Goal: Task Accomplishment & Management: Complete application form

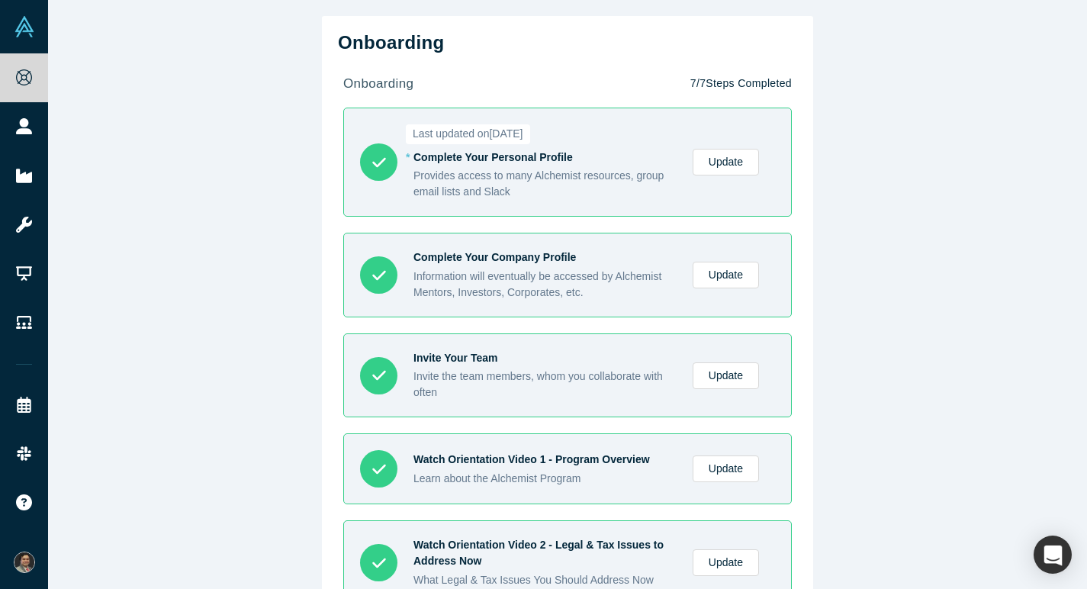
scroll to position [12, 0]
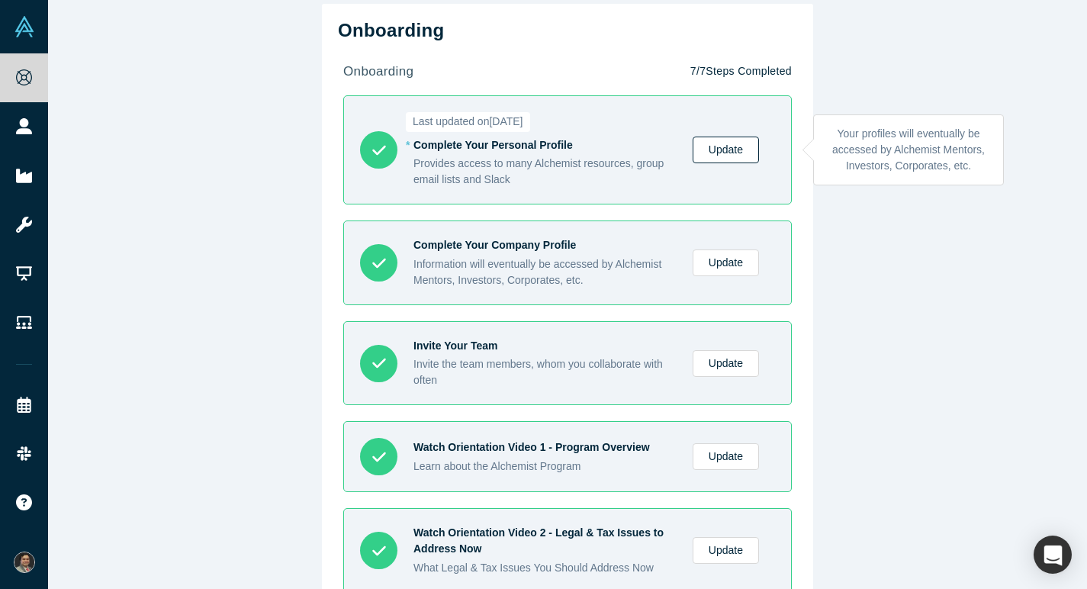
click at [734, 146] on link "Update" at bounding box center [726, 150] width 66 height 27
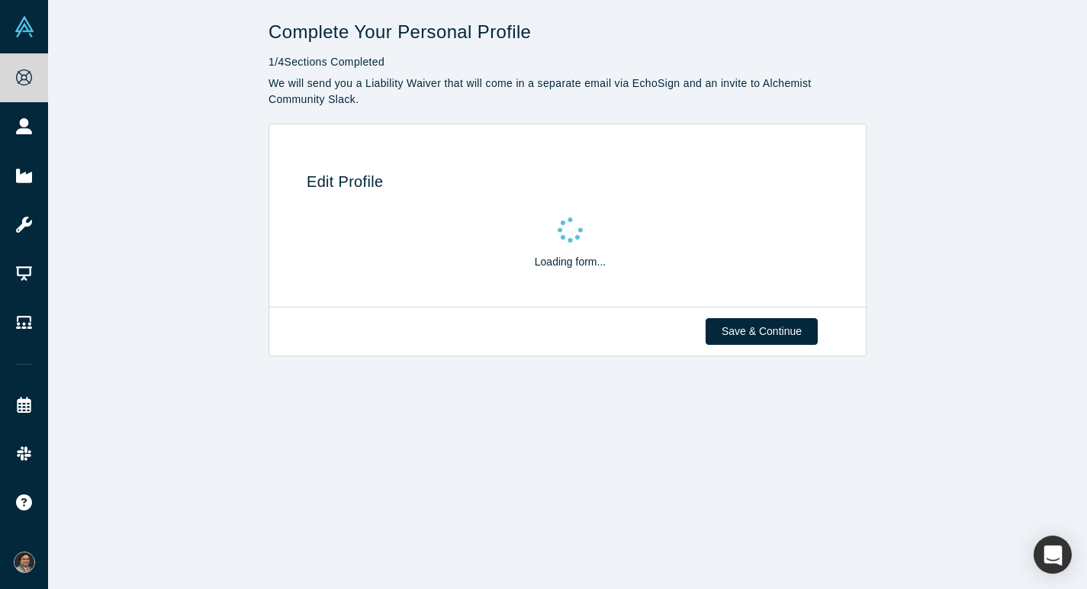
select select "US"
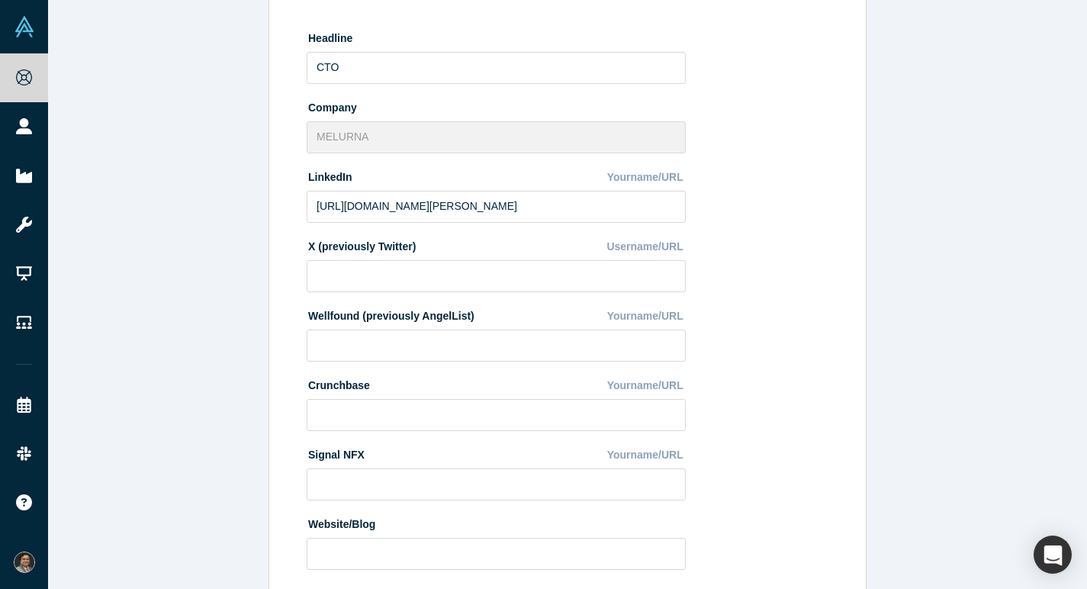
scroll to position [484, 0]
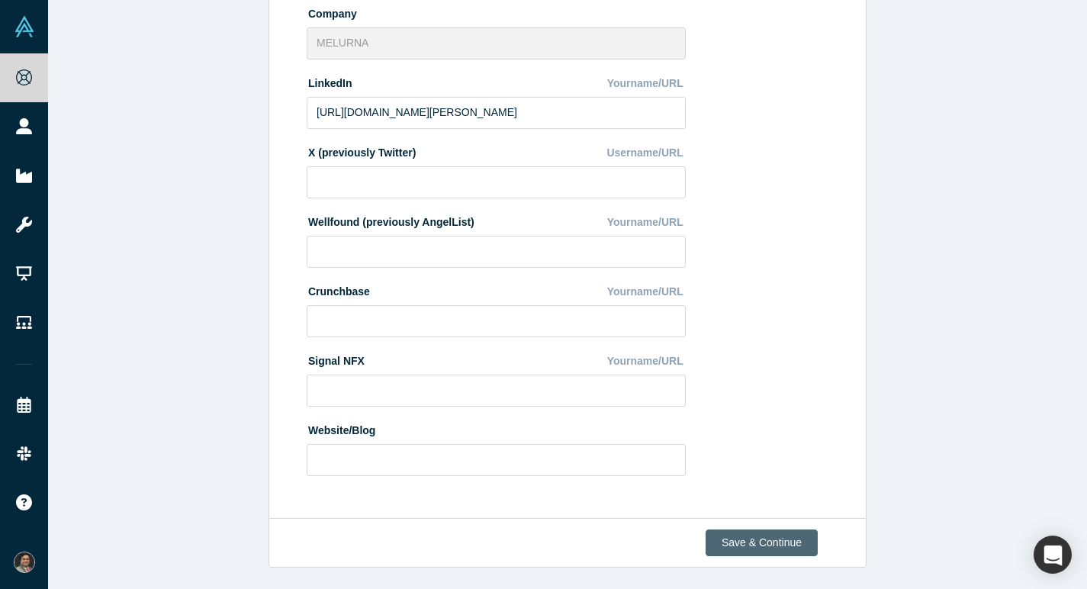
click at [754, 537] on button "Save & Continue" at bounding box center [761, 542] width 112 height 27
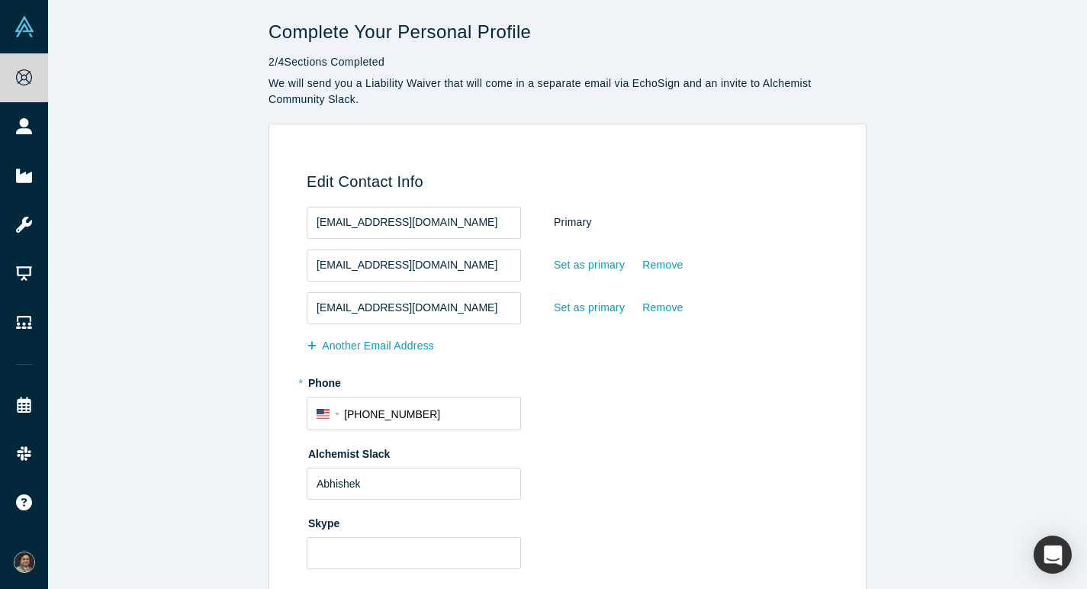
scroll to position [82, 0]
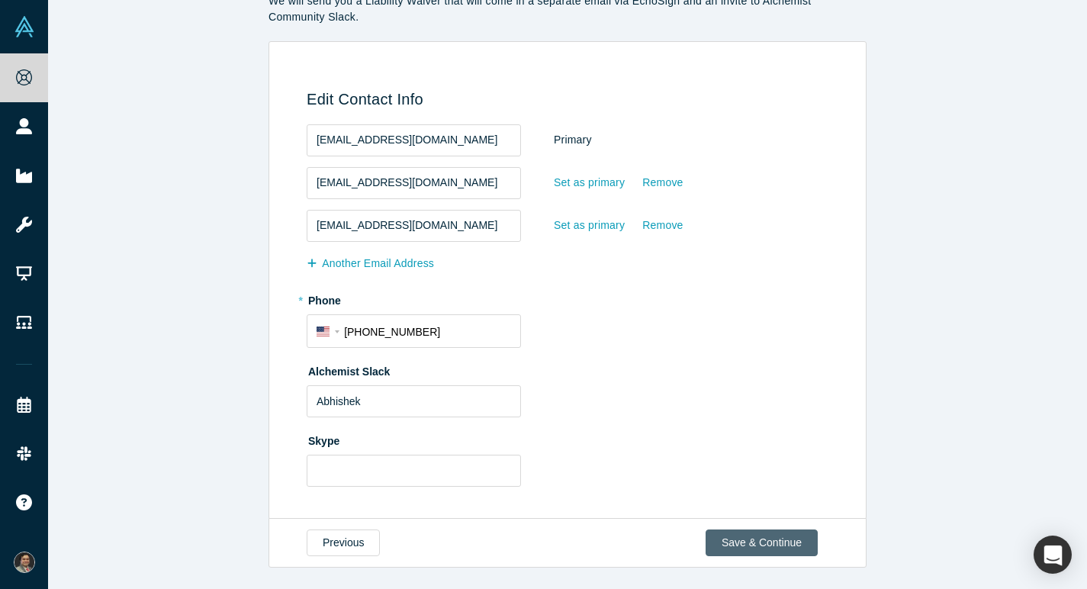
click at [785, 546] on button "Save & Continue" at bounding box center [761, 542] width 112 height 27
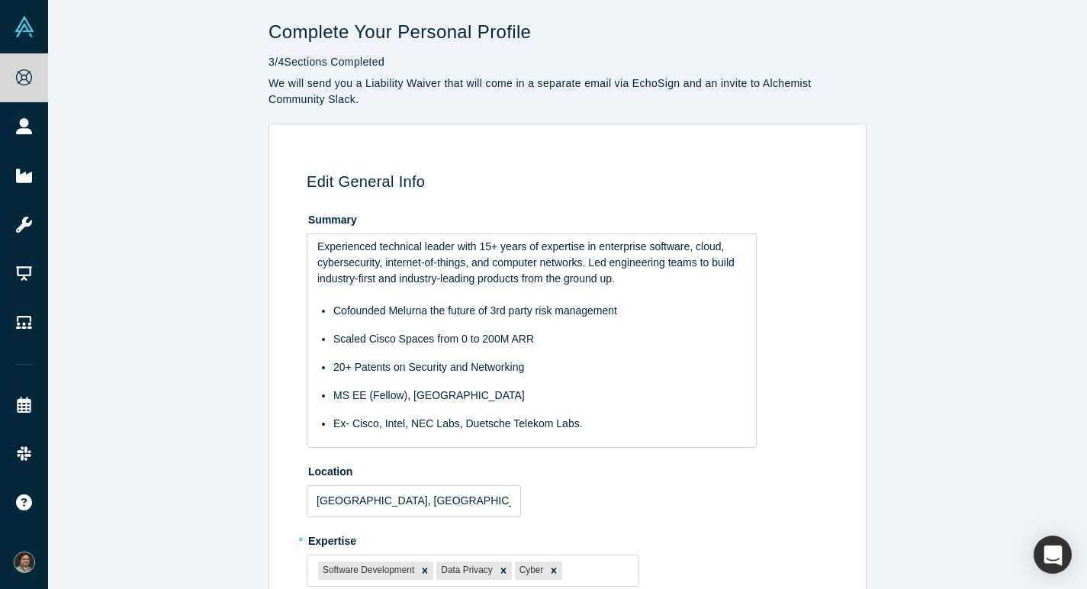
scroll to position [100, 0]
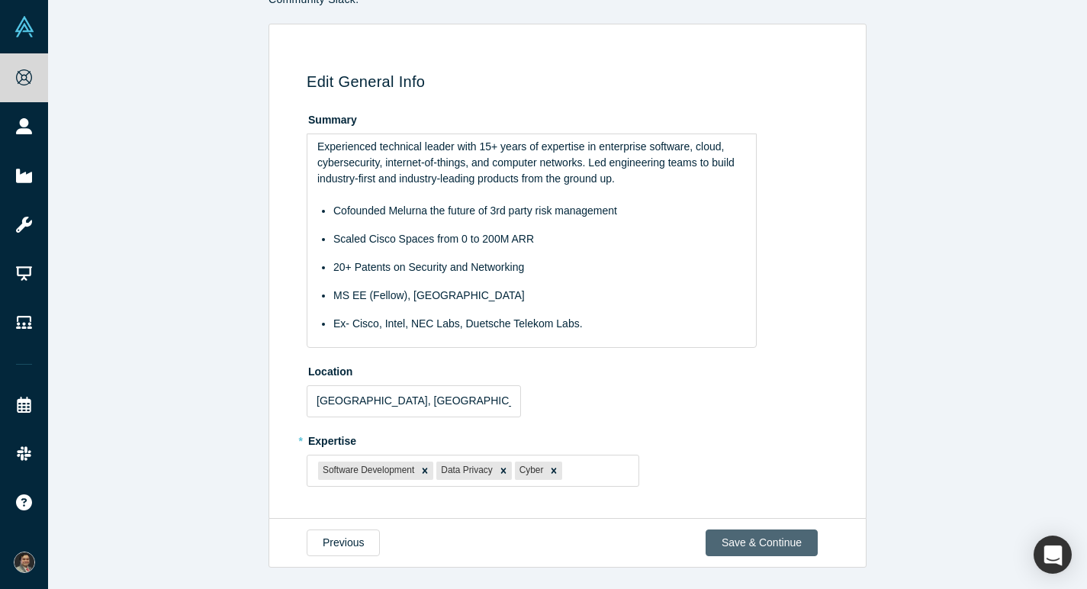
click at [789, 545] on button "Save & Continue" at bounding box center [761, 542] width 112 height 27
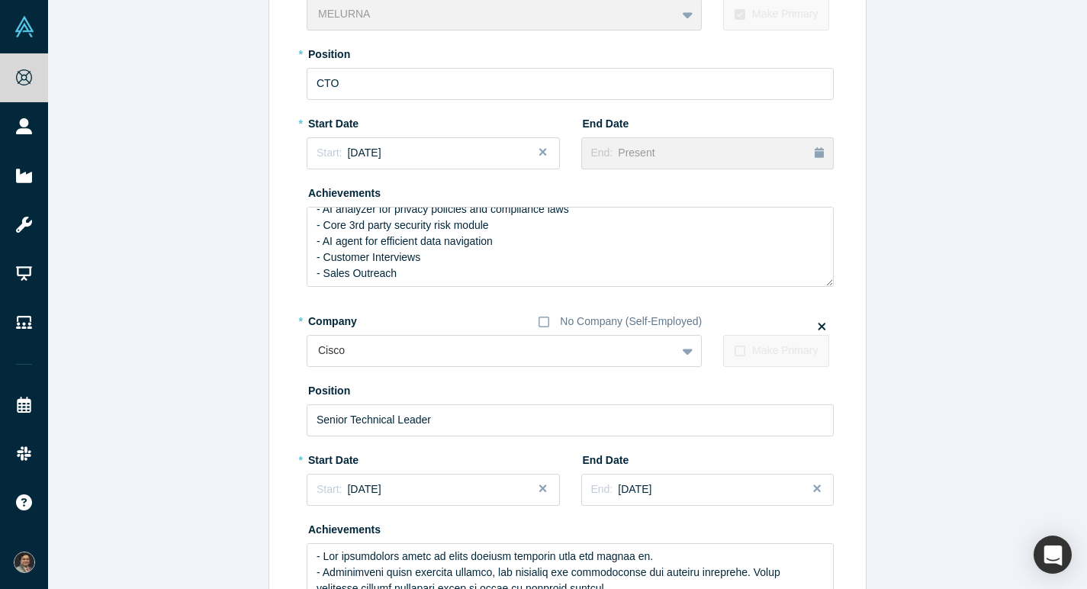
scroll to position [216, 0]
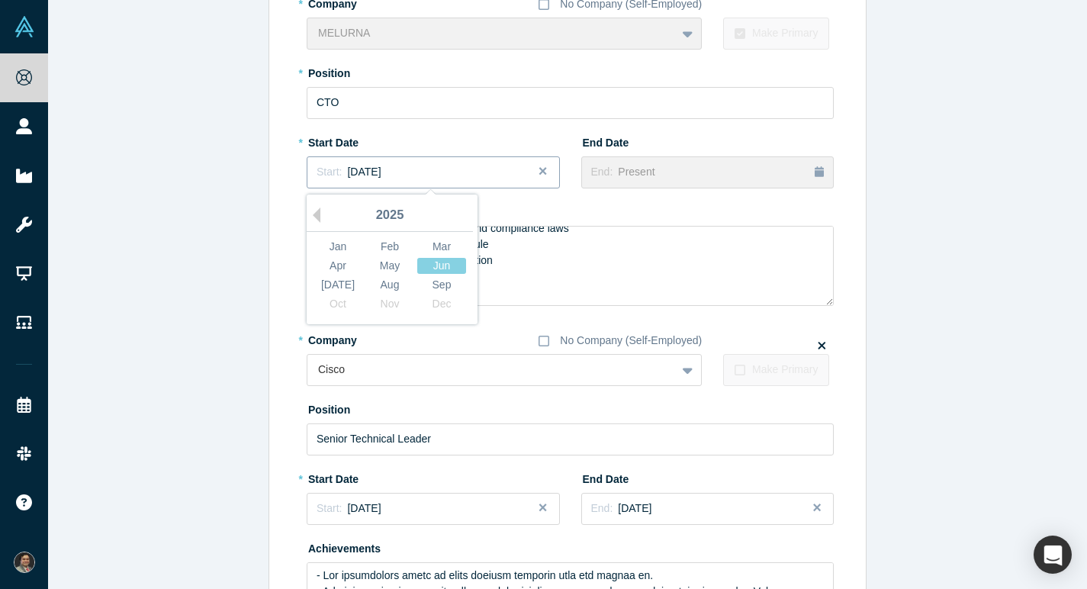
click at [452, 169] on div "Start: [DATE]" at bounding box center [433, 172] width 233 height 16
click at [389, 264] on div "May" at bounding box center [389, 266] width 49 height 16
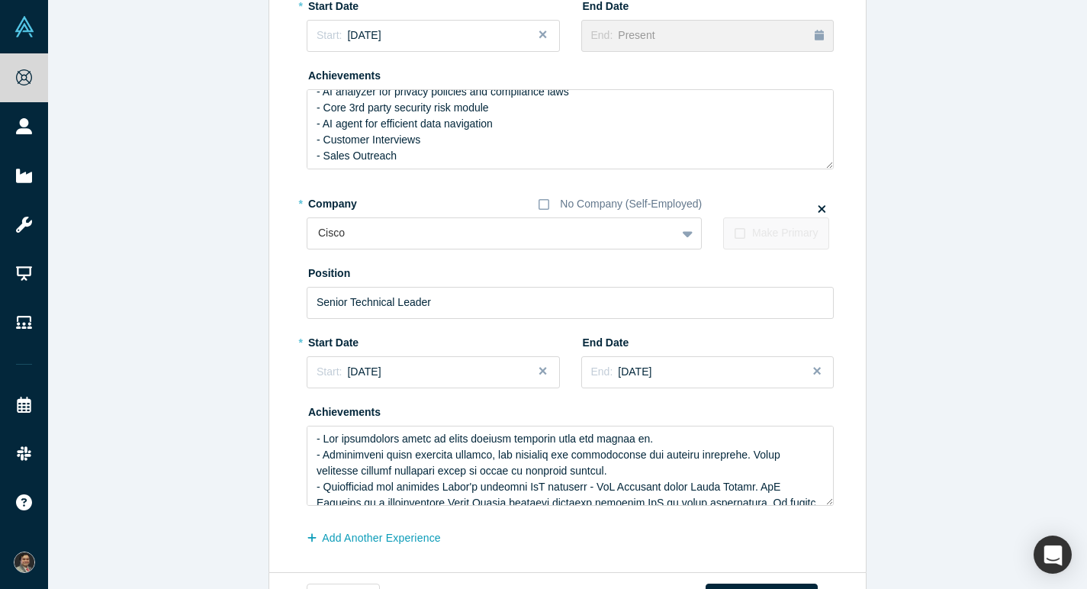
scroll to position [407, 0]
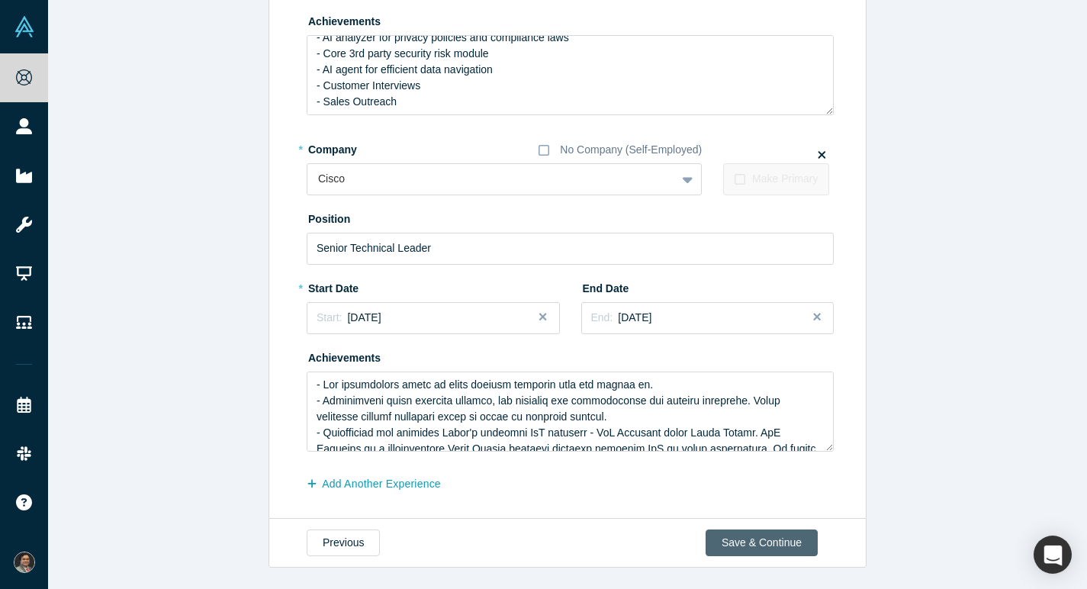
click at [759, 540] on button "Save & Continue" at bounding box center [761, 542] width 112 height 27
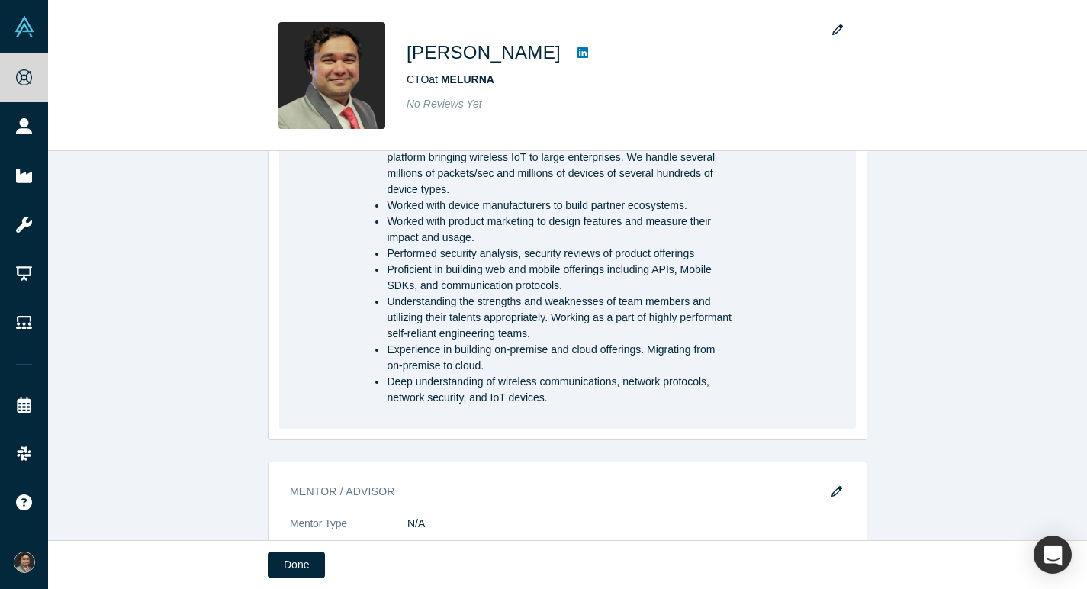
scroll to position [1371, 0]
